Goal: Find specific page/section: Find specific page/section

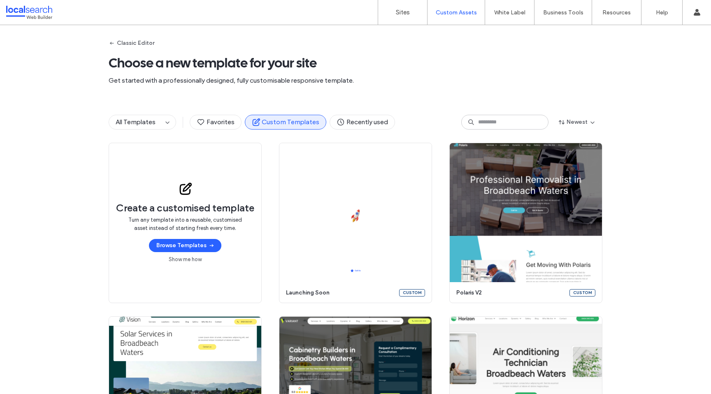
click at [70, 69] on div "Classic Editor Choose a new template for your site Get started with a professio…" at bounding box center [355, 209] width 711 height 369
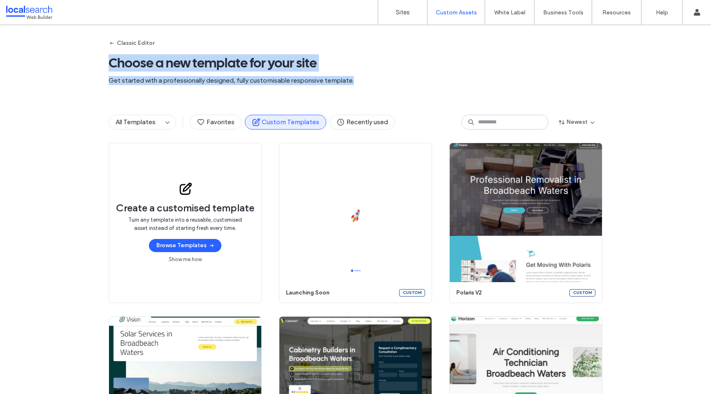
drag, startPoint x: 86, startPoint y: 42, endPoint x: 356, endPoint y: 80, distance: 273.4
click at [356, 80] on div "Classic Editor Choose a new template for your site Get started with a professio…" at bounding box center [355, 209] width 711 height 369
click at [356, 79] on span "Get started with a professionally designed, fully customisable responsive templ…" at bounding box center [356, 80] width 494 height 9
drag, startPoint x: 355, startPoint y: 83, endPoint x: 368, endPoint y: 46, distance: 39.8
click at [368, 46] on div "Classic Editor Choose a new template for your site Get started with a professio…" at bounding box center [356, 63] width 494 height 77
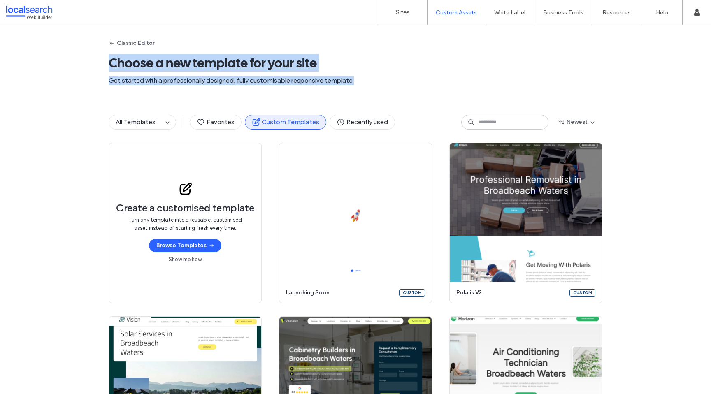
click at [206, 57] on span "Choose a new template for your site" at bounding box center [356, 63] width 494 height 16
drag, startPoint x: 109, startPoint y: 69, endPoint x: 372, endPoint y: 85, distance: 263.5
click at [372, 85] on div "Classic Editor Choose a new template for your site Get started with a professio…" at bounding box center [356, 63] width 494 height 77
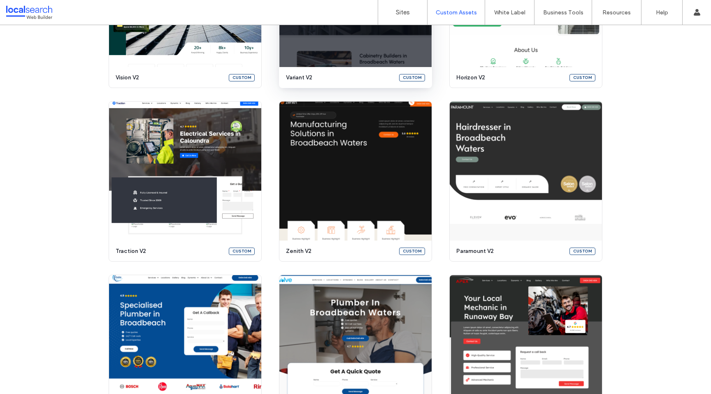
scroll to position [352, 0]
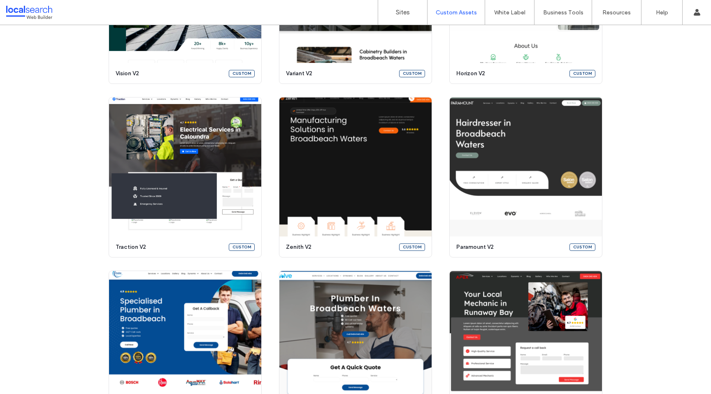
click at [703, 130] on div "Create a customised template Turn any template into a reusable, customised asse…" at bounding box center [355, 177] width 711 height 855
click at [658, 108] on div "Create a customised template Turn any template into a reusable, customised asse…" at bounding box center [355, 177] width 711 height 855
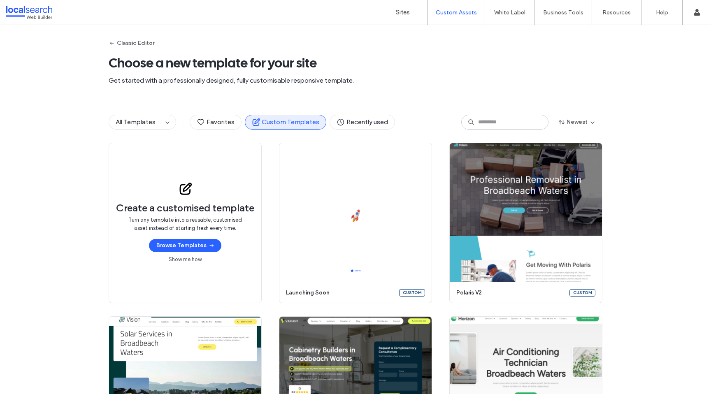
scroll to position [358, 0]
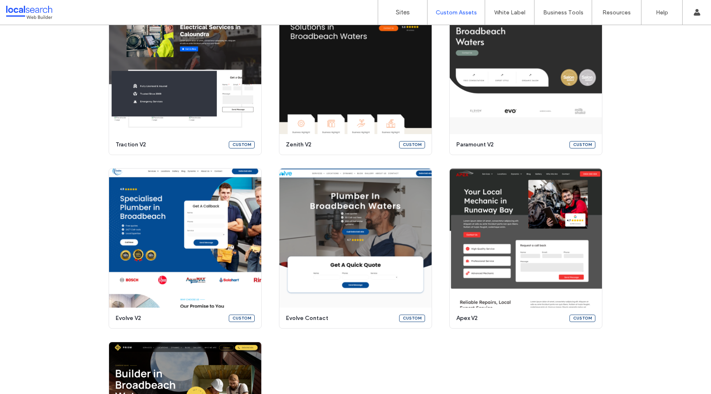
click at [650, 109] on div "Create a customised template Turn any template into a reusable, customised asse…" at bounding box center [355, 74] width 711 height 855
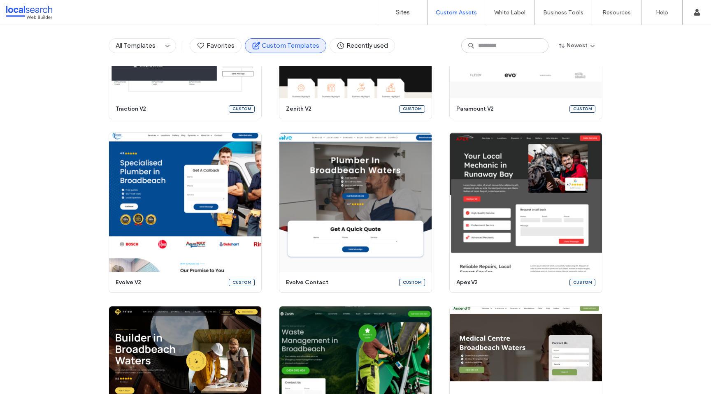
scroll to position [0, 0]
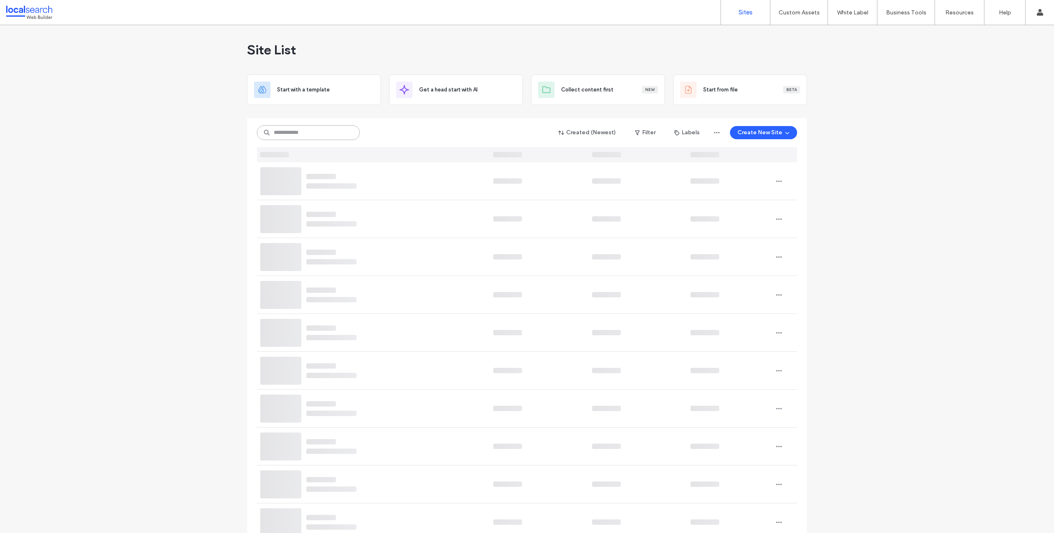
click at [337, 136] on input at bounding box center [308, 132] width 103 height 15
paste input "********"
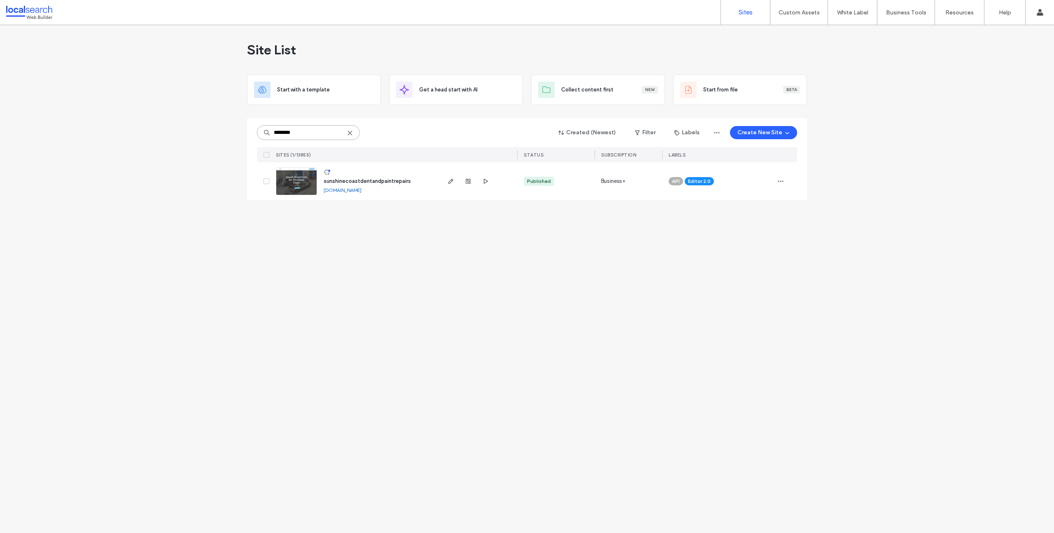
type input "********"
click at [361, 190] on link "sunshinecoastdentandpaintrepairs.webbuilder.localsearch.com.au" at bounding box center [342, 190] width 38 height 6
click at [486, 184] on span "button" at bounding box center [485, 181] width 10 height 10
